Goal: Task Accomplishment & Management: Complete application form

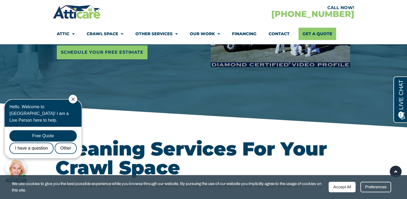
scroll to position [128, 0]
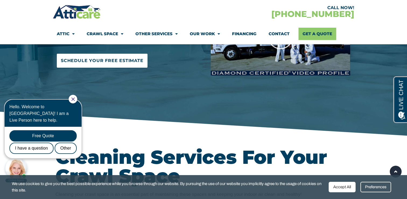
click at [122, 65] on span "Schedule Your Free Estimate" at bounding box center [102, 61] width 83 height 9
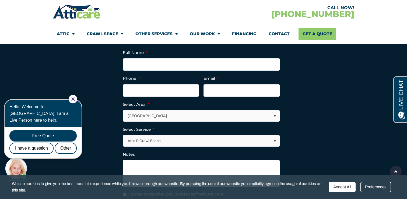
scroll to position [1835, 0]
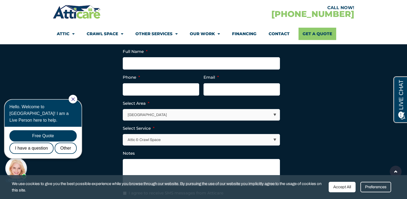
click at [77, 101] on div at bounding box center [73, 99] width 9 height 9
click at [77, 97] on div at bounding box center [73, 99] width 9 height 9
click at [162, 70] on input "Full Name *" at bounding box center [201, 63] width 157 height 12
type input "Xiaoran Guo"
type input "6289776789"
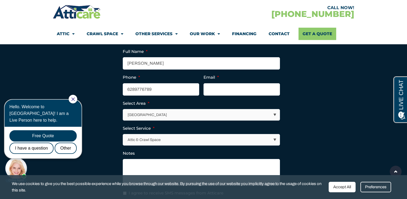
type input "81060616@qq.com"
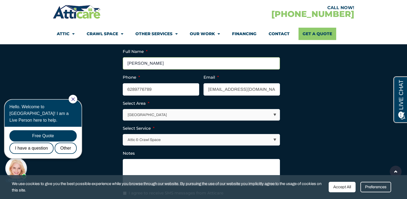
type input "(628) 977-6789"
drag, startPoint x: 142, startPoint y: 72, endPoint x: 119, endPoint y: 69, distance: 23.1
click at [119, 69] on section "Facebook This field is for validation purposes and should be left unchanged. Fu…" at bounding box center [203, 134] width 296 height 180
type input "Michael Guo"
click at [181, 121] on select "Los Angeles Area San Francisco Bay Area New Jersey / New York Area Other Areas" at bounding box center [201, 115] width 157 height 11
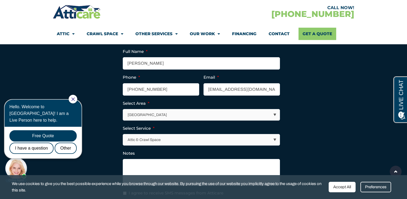
select select "[GEOGRAPHIC_DATA]"
click at [123, 119] on select "Los Angeles Area San Francisco Bay Area New Jersey / New York Area Other Areas" at bounding box center [201, 115] width 157 height 11
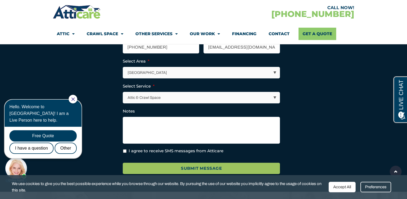
scroll to position [1878, 0]
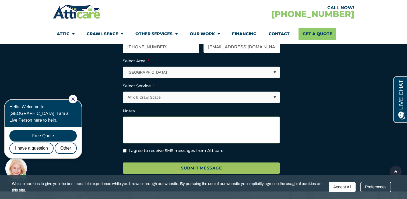
click at [163, 135] on textarea "Notes" at bounding box center [201, 130] width 157 height 27
paste textarea "AtticCare"
type textarea "AtticCare"
paste textarea "crawl space clean, attic clean + new insulation, rodent proofing, air sealing"
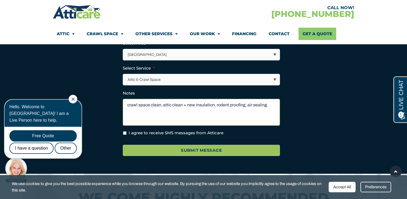
scroll to position [1906, 0]
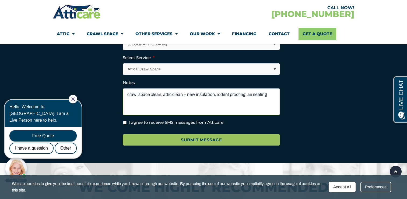
type textarea "crawl space clean, attic clean + new insulation, rodent proofing, air sealing"
click at [160, 126] on label "I agree to receive SMS messages from Atticare" at bounding box center [176, 123] width 95 height 6
click at [126, 125] on input "I agree to receive SMS messages from Atticare" at bounding box center [124, 122] width 3 height 3
checkbox input "true"
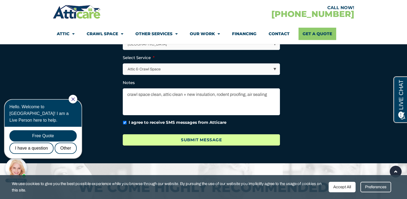
click at [166, 146] on input "Submit Message" at bounding box center [201, 141] width 157 height 12
